Goal: Task Accomplishment & Management: Complete application form

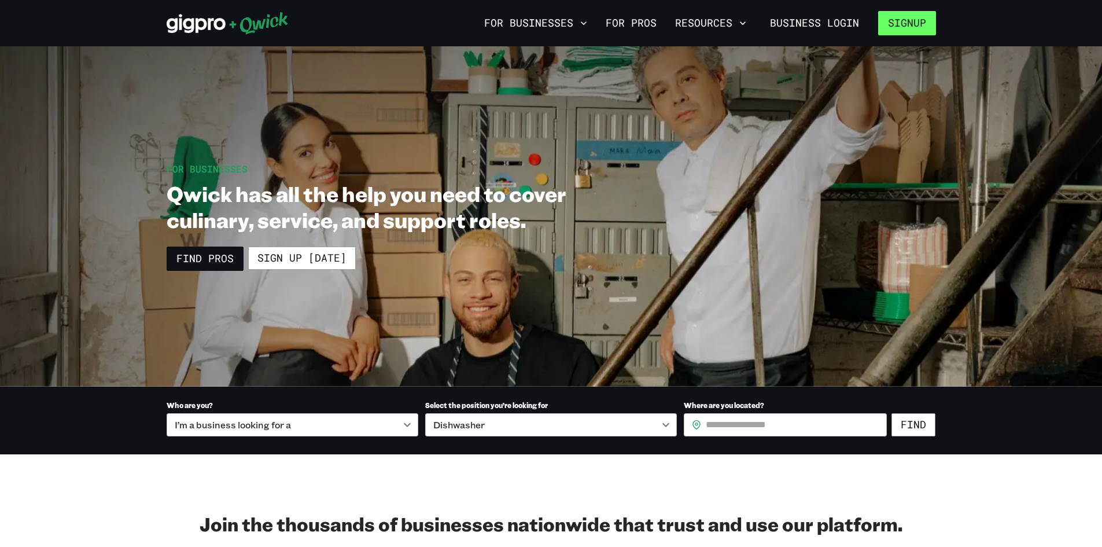
click at [896, 24] on button "Signup" at bounding box center [907, 23] width 58 height 24
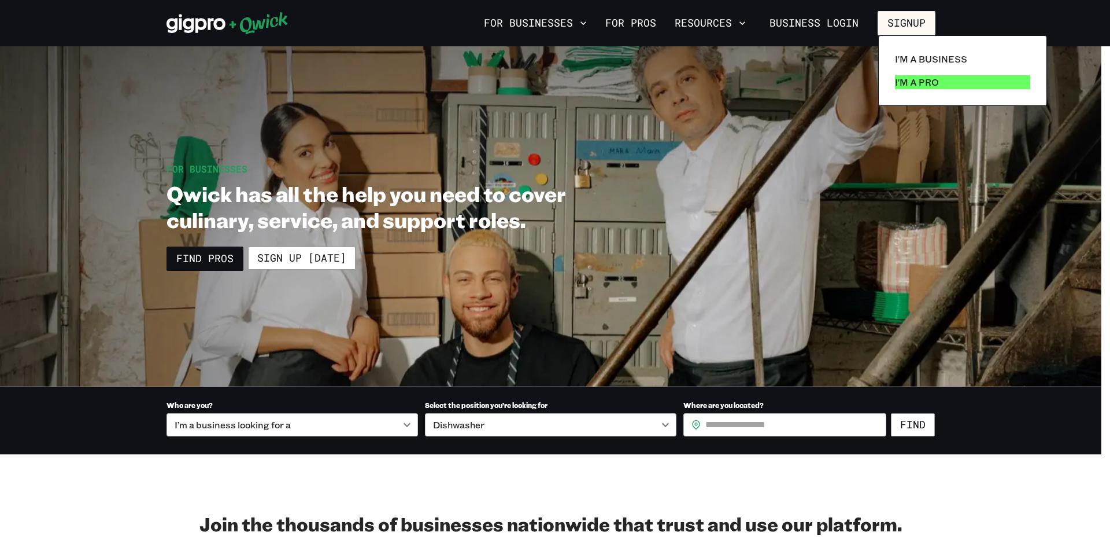
click at [903, 90] on link "I'm a Pro" at bounding box center [963, 82] width 145 height 23
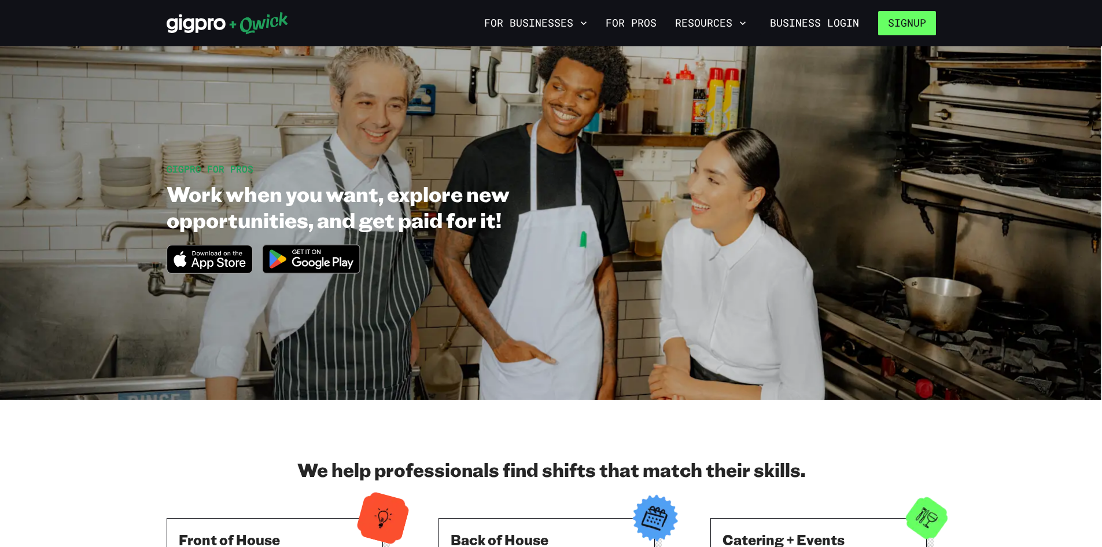
click at [903, 22] on button "Signup" at bounding box center [907, 23] width 58 height 24
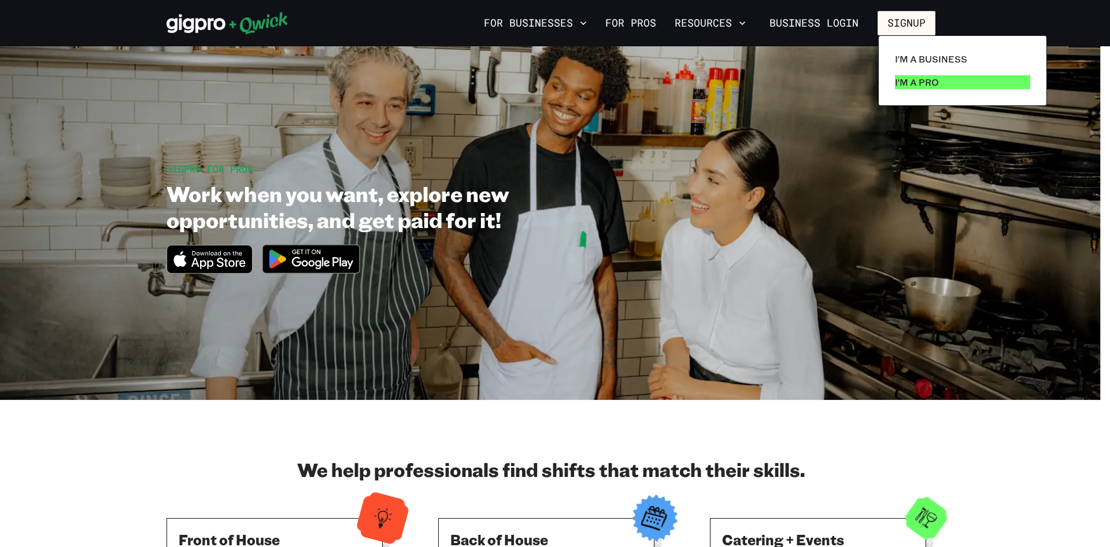
click at [924, 80] on p "I'm a Pro" at bounding box center [917, 82] width 44 height 14
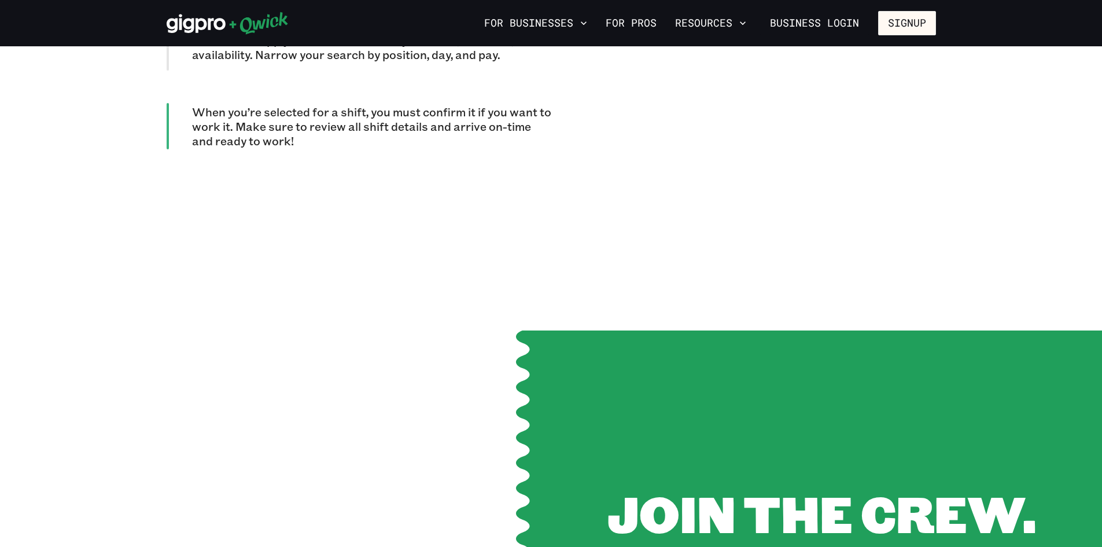
scroll to position [1212, 0]
